Goal: Check status: Check status

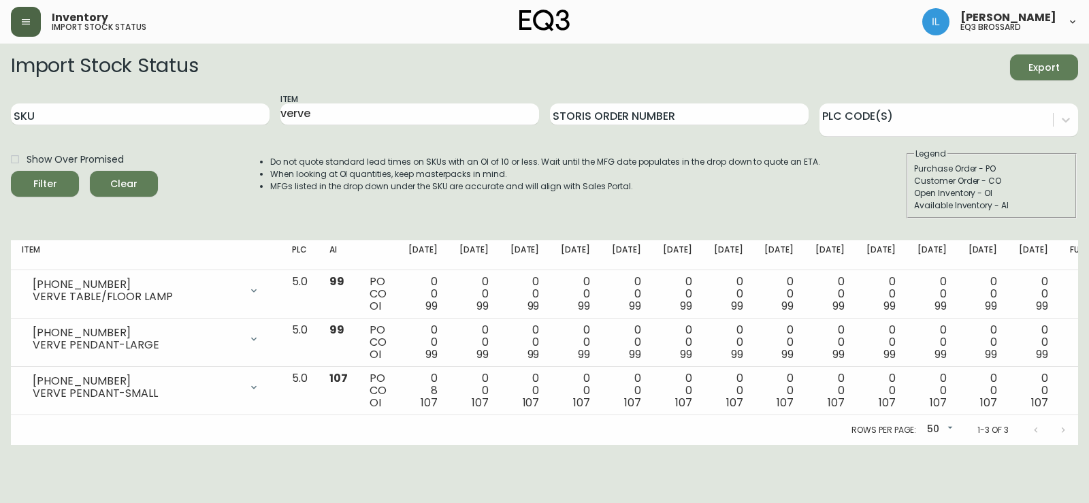
click at [36, 16] on button "button" at bounding box center [26, 22] width 30 height 30
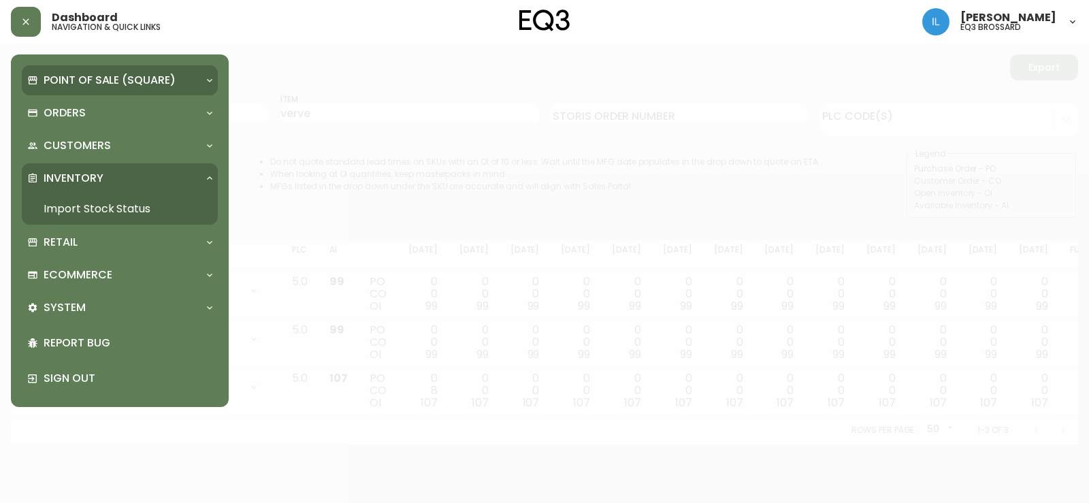
click at [98, 93] on div "Point of Sale (Square)" at bounding box center [120, 80] width 196 height 30
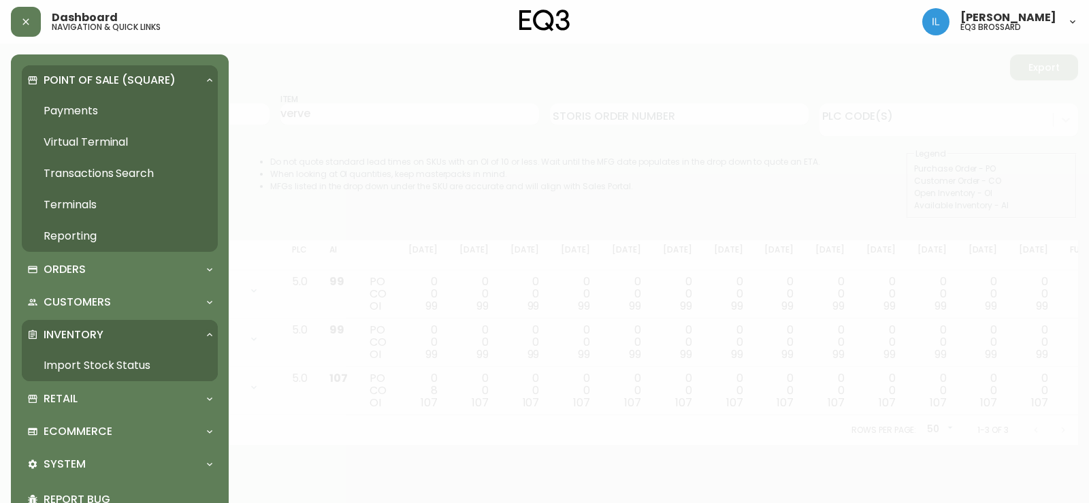
click at [34, 75] on icon at bounding box center [32, 80] width 11 height 11
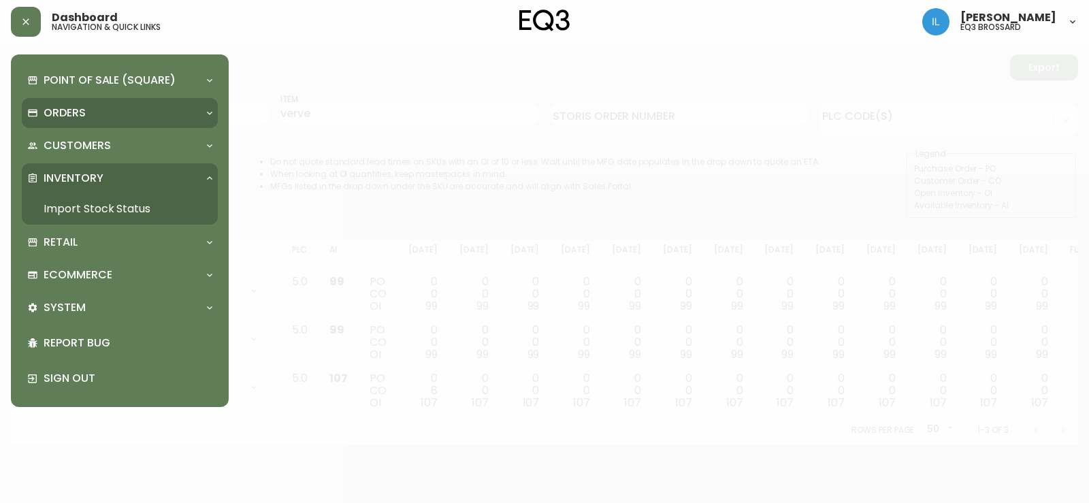
click at [55, 103] on div "Orders" at bounding box center [120, 113] width 196 height 30
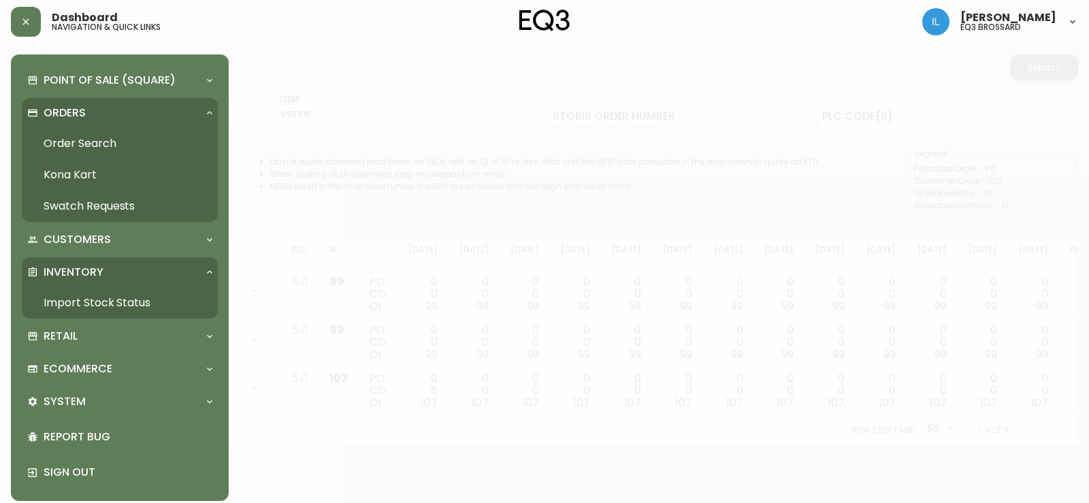
click at [71, 135] on link "Order Search" at bounding box center [120, 143] width 196 height 31
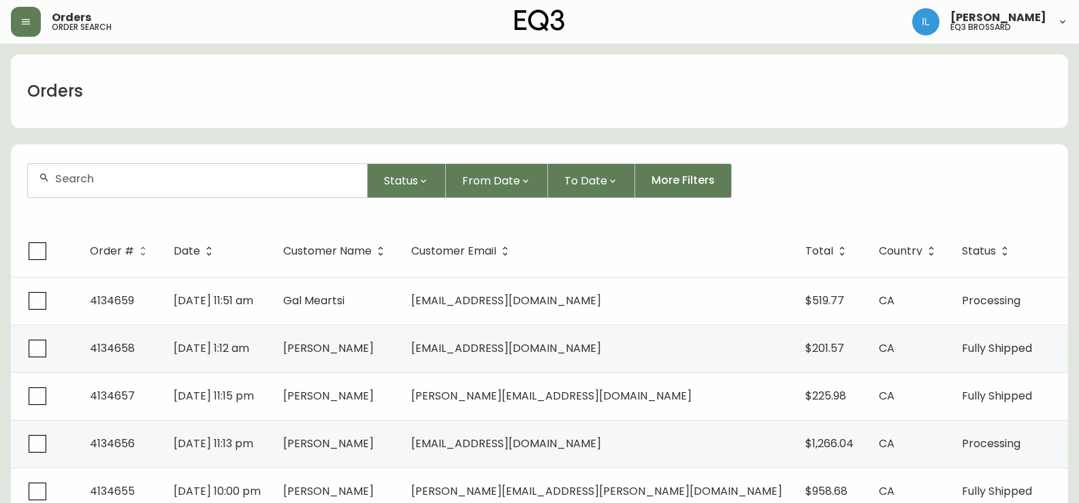
click at [227, 189] on div at bounding box center [197, 180] width 339 height 33
paste input "4134466"
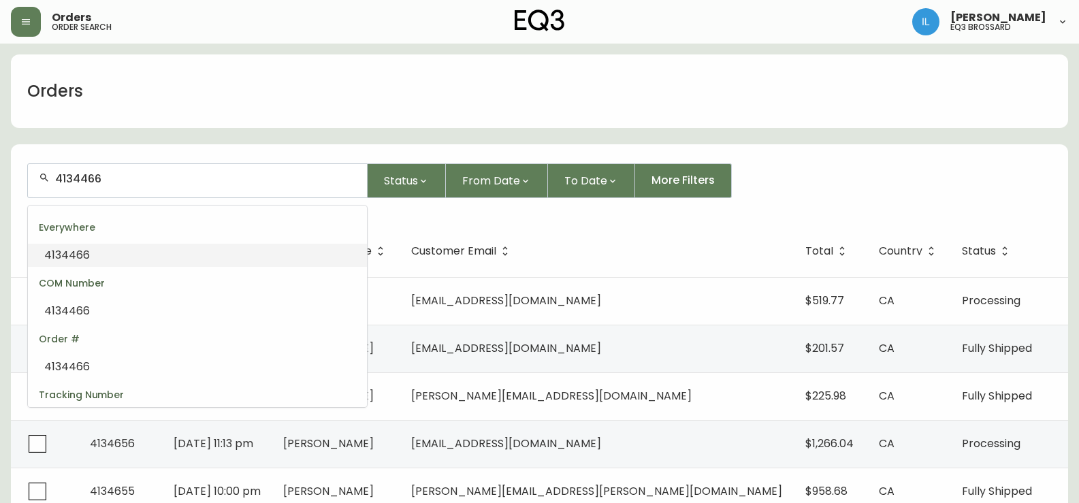
type input "4134466"
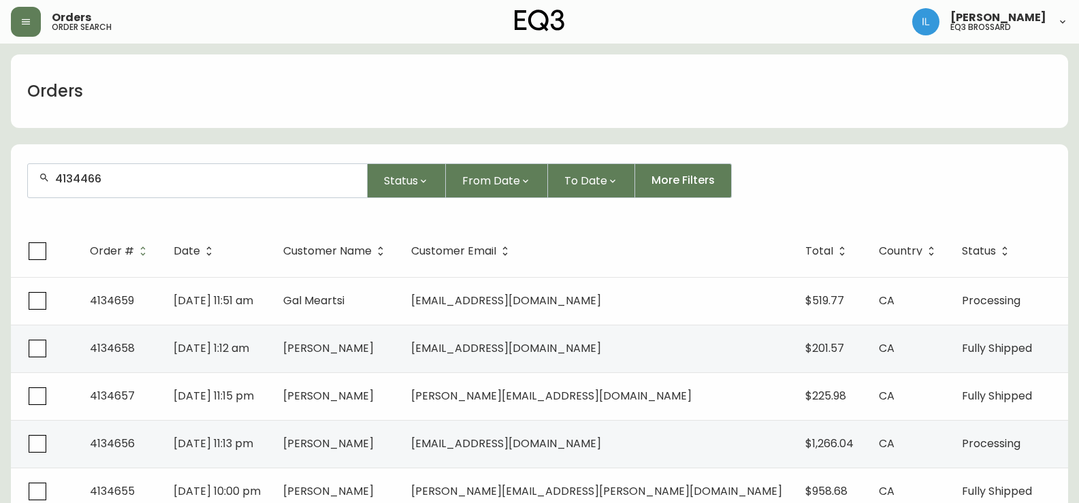
click at [367, 163] on button "Status" at bounding box center [406, 180] width 78 height 35
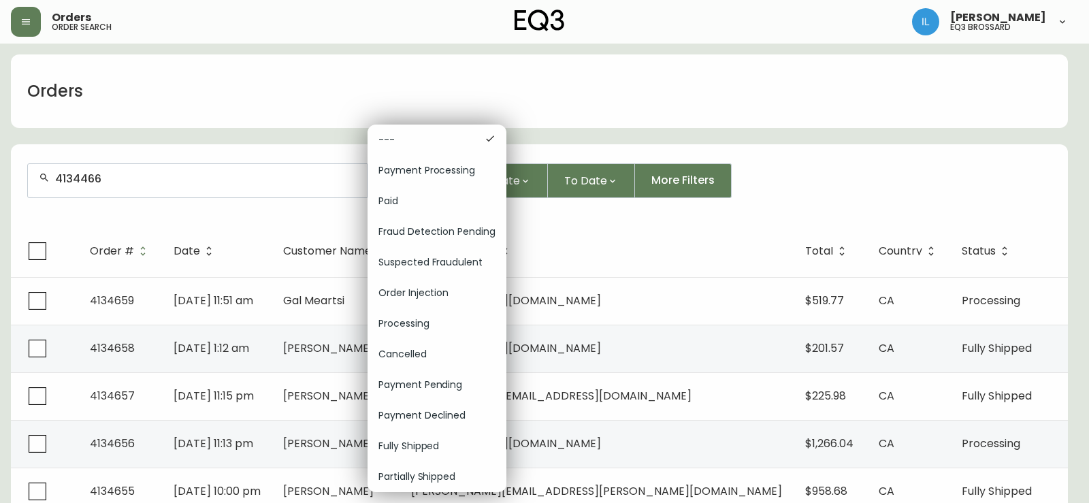
click at [182, 167] on div at bounding box center [544, 251] width 1089 height 503
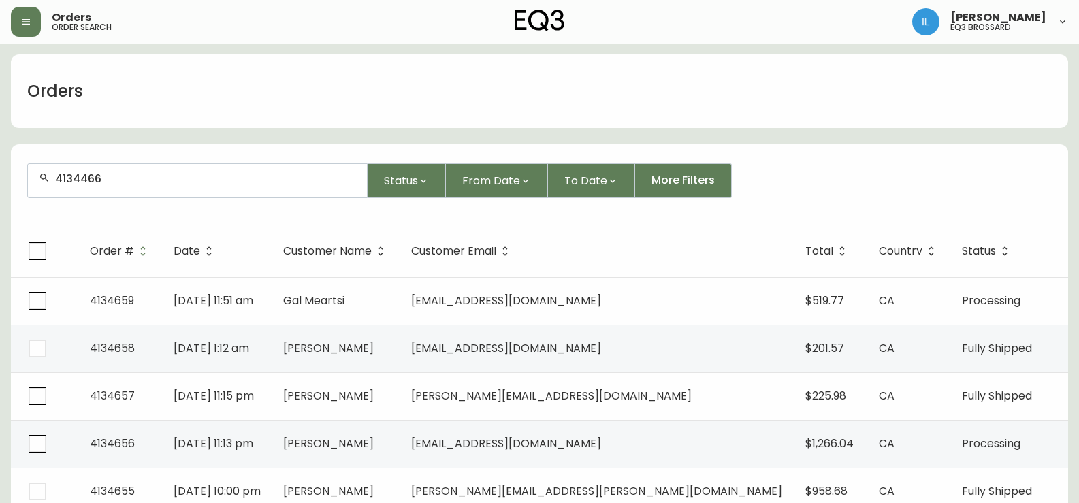
click at [175, 174] on input "4134466" at bounding box center [205, 178] width 301 height 13
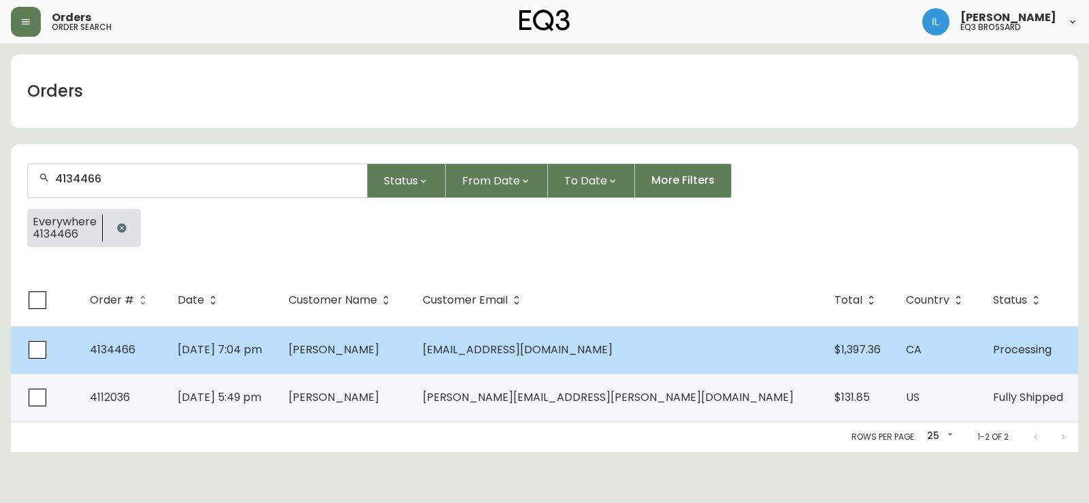
click at [110, 347] on span "4134466" at bounding box center [113, 350] width 46 height 16
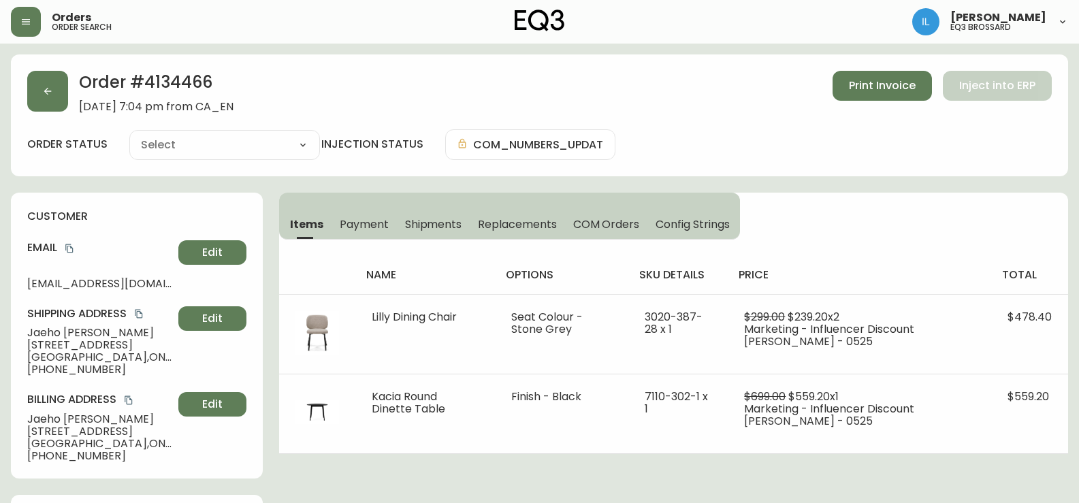
type input "Processing"
select select "PROCESSING"
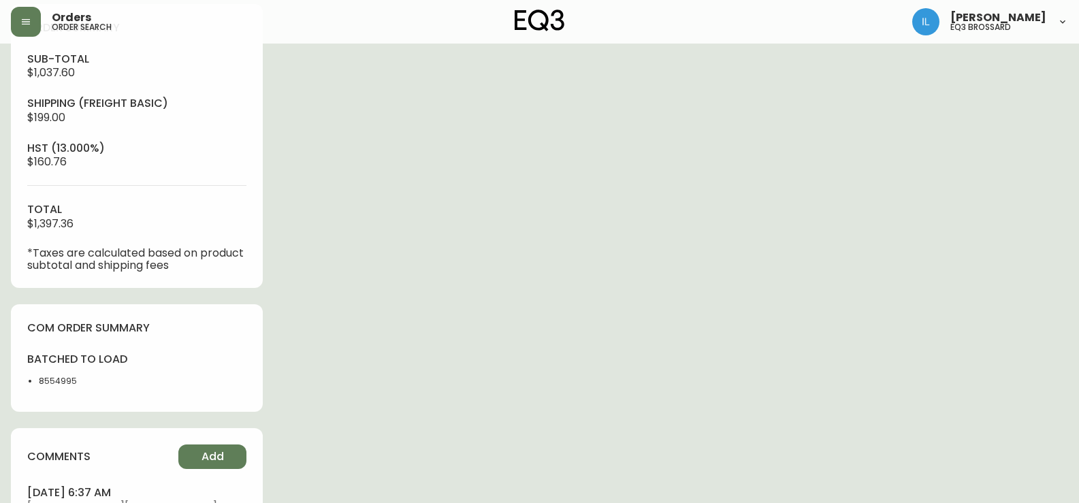
scroll to position [514, 0]
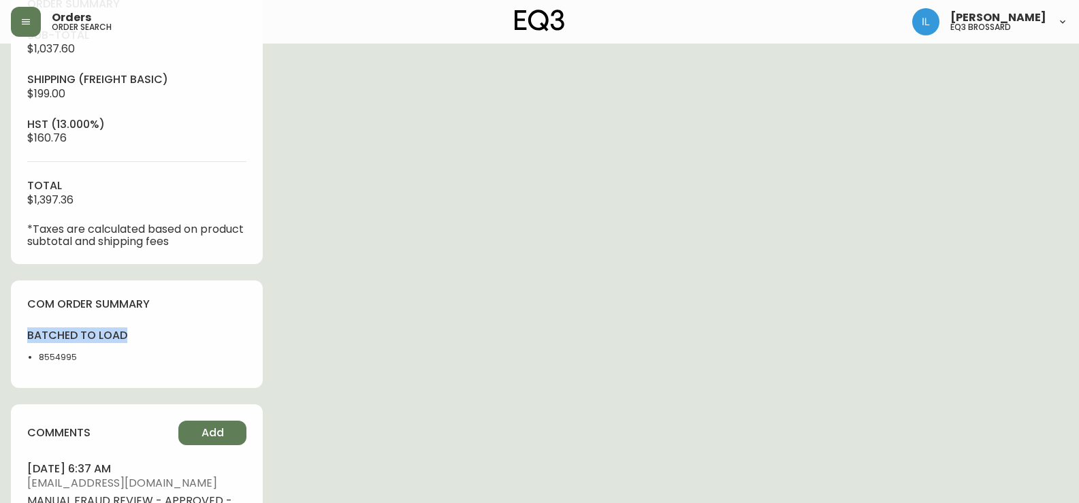
drag, startPoint x: 28, startPoint y: 333, endPoint x: 129, endPoint y: 340, distance: 101.7
click at [129, 340] on div "batched to load 8554995" at bounding box center [136, 350] width 219 height 44
click at [182, 355] on div "batched to load 8554995" at bounding box center [136, 350] width 219 height 44
